Goal: Task Accomplishment & Management: Complete application form

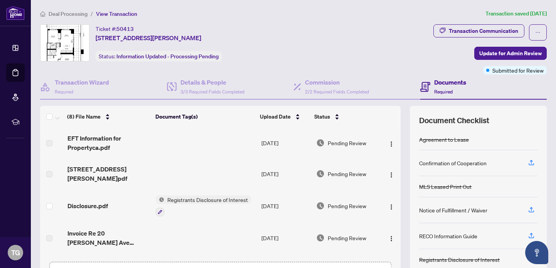
click at [61, 11] on span "Deal Processing" at bounding box center [68, 13] width 39 height 7
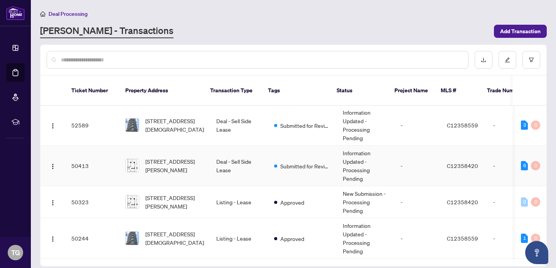
scroll to position [83, 0]
click at [232, 152] on td "Deal - Sell Side Lease" at bounding box center [239, 164] width 58 height 40
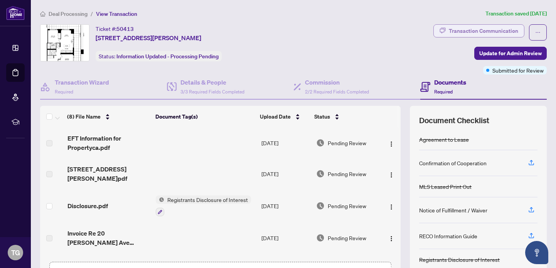
click at [466, 31] on div "Transaction Communication" at bounding box center [483, 31] width 69 height 12
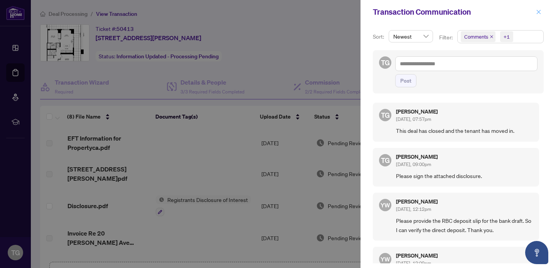
click at [536, 13] on icon "close" at bounding box center [538, 11] width 5 height 5
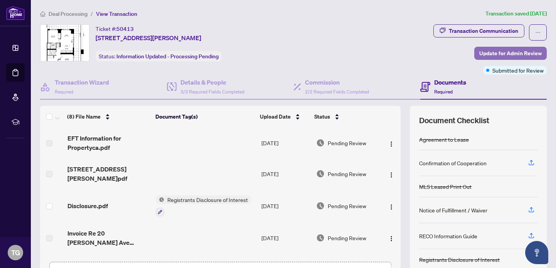
click at [500, 56] on span "Update for Admin Review" at bounding box center [510, 53] width 62 height 12
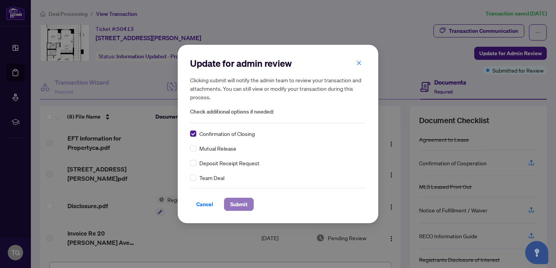
click at [244, 202] on span "Submit" at bounding box center [238, 204] width 17 height 12
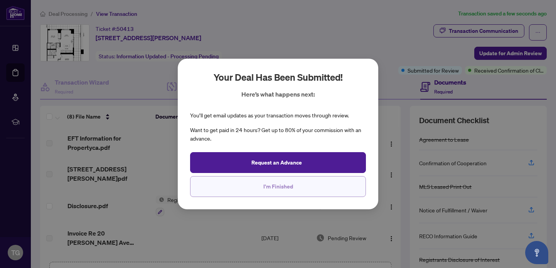
click at [285, 187] on span "I'm Finished" at bounding box center [278, 186] width 30 height 12
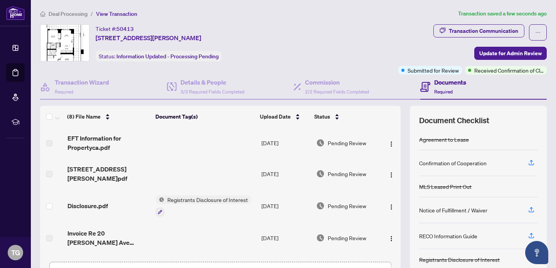
click at [68, 15] on span "Deal Processing" at bounding box center [68, 13] width 39 height 7
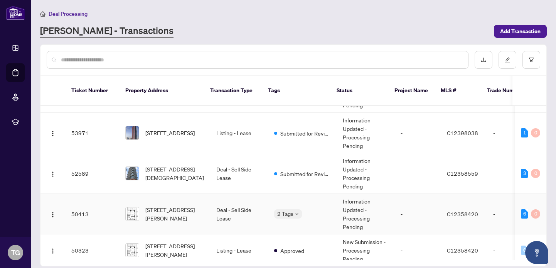
scroll to position [34, 0]
click at [240, 167] on td "Deal - Sell Side Lease" at bounding box center [239, 173] width 58 height 40
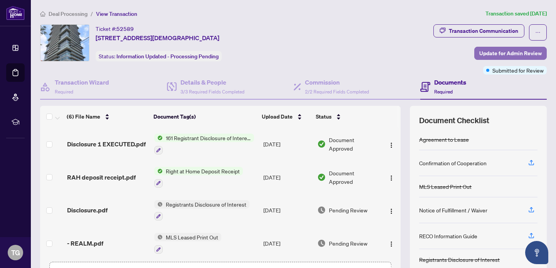
click at [500, 52] on span "Update for Admin Review" at bounding box center [510, 53] width 62 height 12
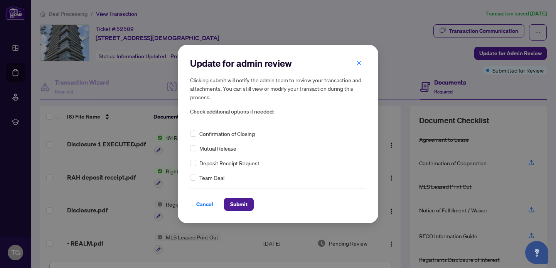
click at [207, 132] on span "Confirmation of Closing" at bounding box center [227, 133] width 56 height 8
click at [240, 204] on span "Submit" at bounding box center [238, 204] width 17 height 12
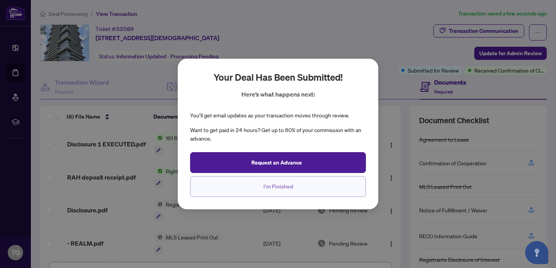
click at [306, 187] on button "I'm Finished" at bounding box center [278, 186] width 176 height 21
